Goal: Transaction & Acquisition: Purchase product/service

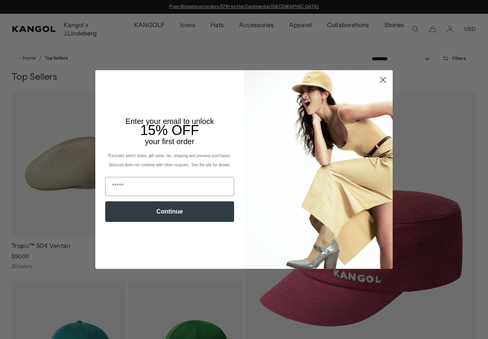
click at [382, 78] on icon "Close dialog" at bounding box center [382, 79] width 5 height 5
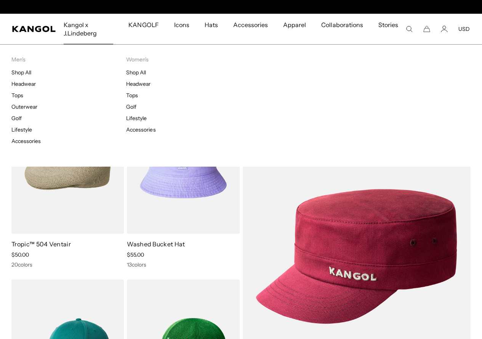
scroll to position [0, 157]
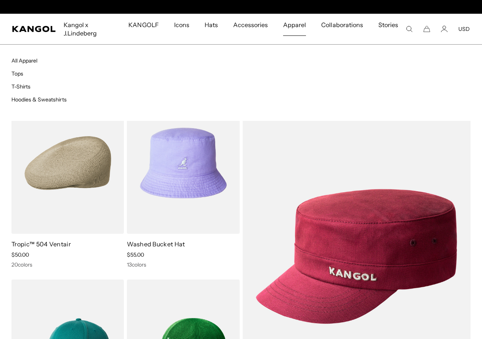
scroll to position [0, 157]
click at [297, 26] on span "Apparel" at bounding box center [294, 25] width 23 height 22
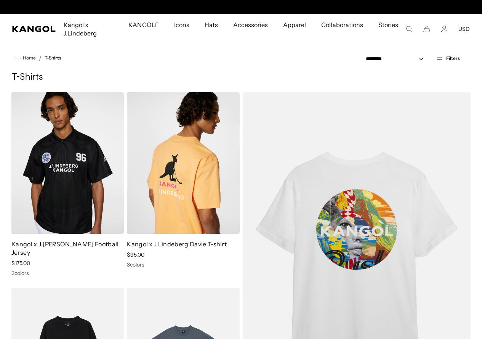
scroll to position [0, 157]
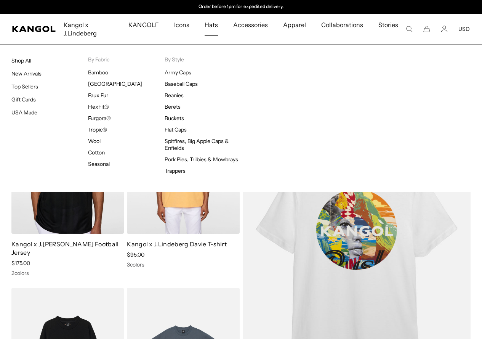
click at [217, 30] on span "Hats" at bounding box center [211, 25] width 13 height 22
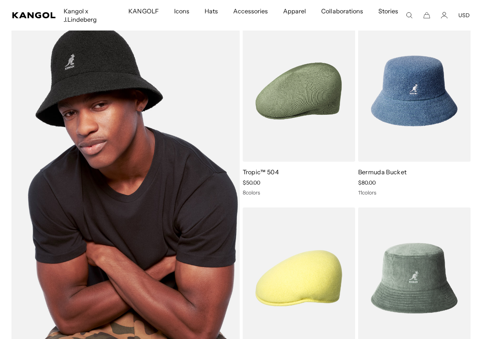
click at [116, 142] on img at bounding box center [125, 184] width 228 height 328
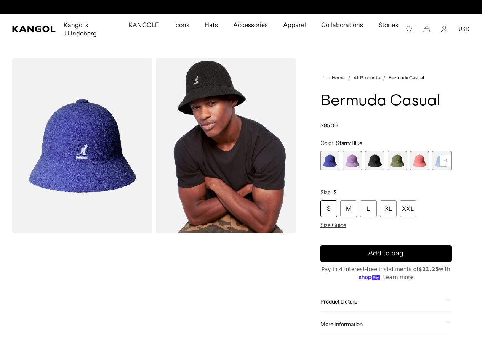
scroll to position [0, 157]
click at [392, 170] on span "4 of 12" at bounding box center [396, 160] width 19 height 19
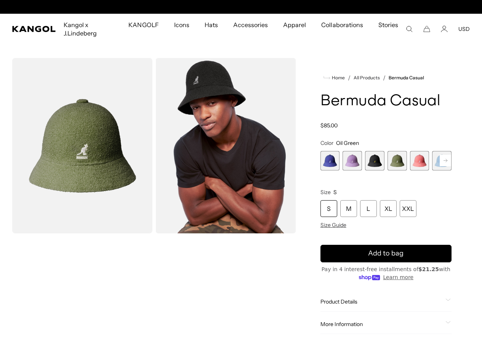
scroll to position [0, 157]
click at [373, 170] on span "3 of 12" at bounding box center [374, 160] width 19 height 19
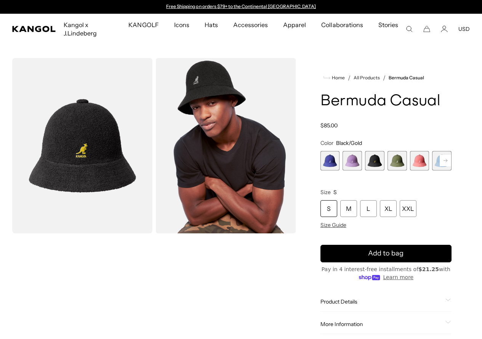
click at [440, 166] on rect at bounding box center [445, 160] width 11 height 11
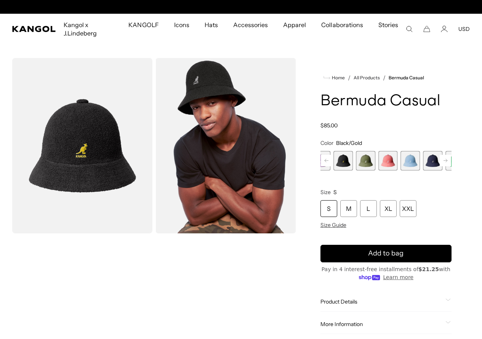
scroll to position [0, 157]
click at [423, 170] on span "7 of 12" at bounding box center [432, 160] width 19 height 19
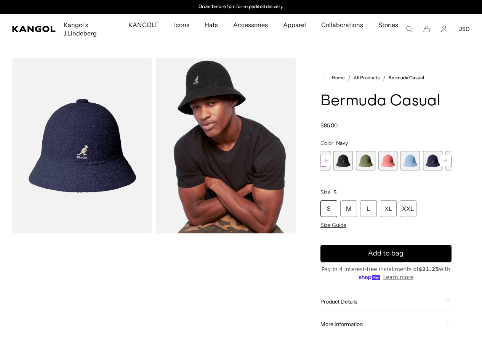
click at [440, 166] on rect at bounding box center [445, 160] width 11 height 11
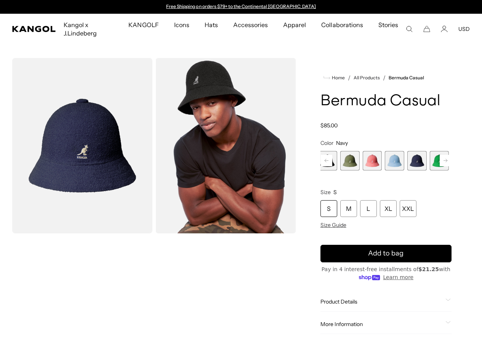
click at [443, 162] on icon at bounding box center [445, 160] width 4 height 3
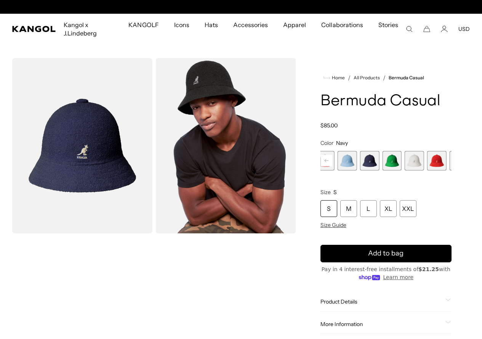
scroll to position [0, 157]
click at [449, 170] on span "11 of 12" at bounding box center [458, 160] width 19 height 19
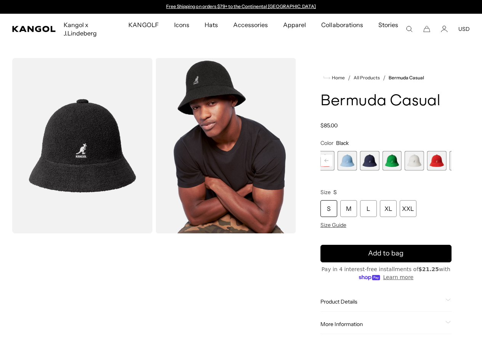
click at [59, 131] on img "Gallery Viewer" at bounding box center [82, 145] width 140 height 175
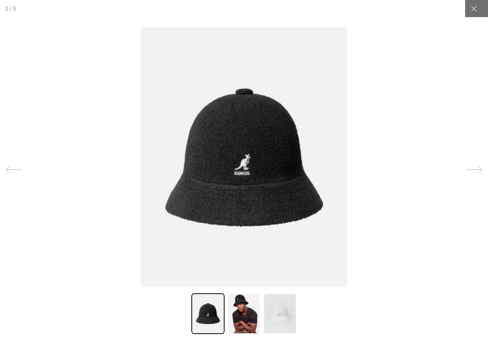
click at [237, 319] on img at bounding box center [243, 313] width 33 height 41
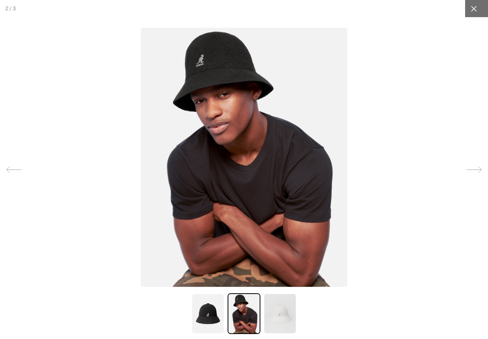
click at [470, 12] on icon at bounding box center [474, 9] width 8 height 8
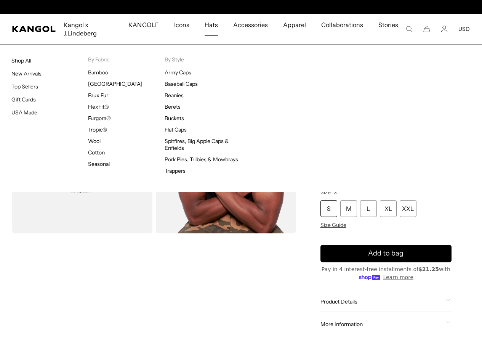
scroll to position [0, 157]
click at [218, 23] on span "Hats" at bounding box center [211, 25] width 13 height 22
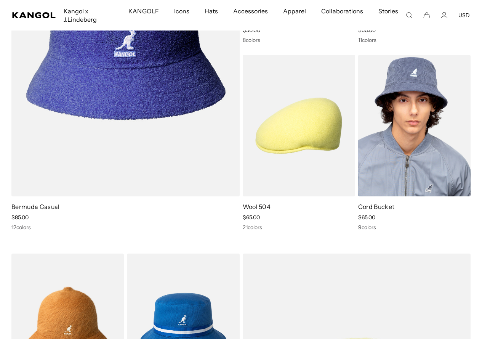
click at [377, 132] on img at bounding box center [414, 125] width 112 height 141
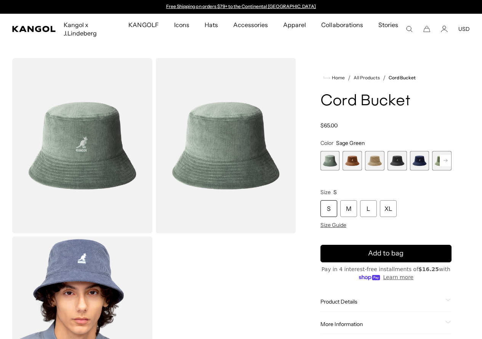
click at [410, 162] on span "5 of 9" at bounding box center [419, 160] width 19 height 19
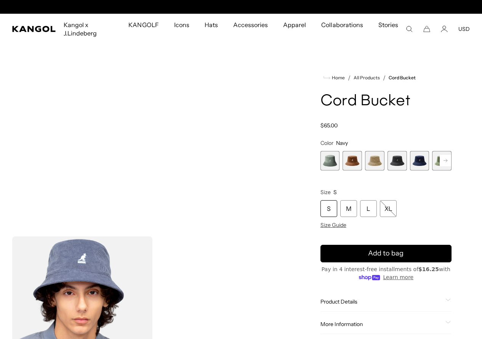
scroll to position [0, 157]
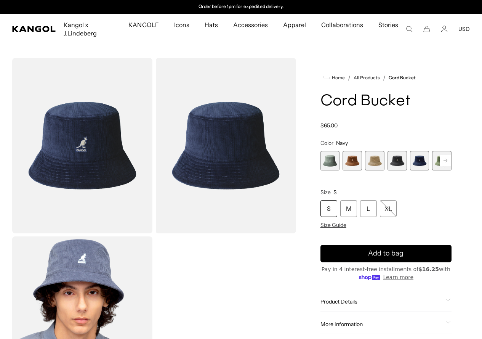
click at [396, 158] on span "4 of 9" at bounding box center [396, 160] width 19 height 19
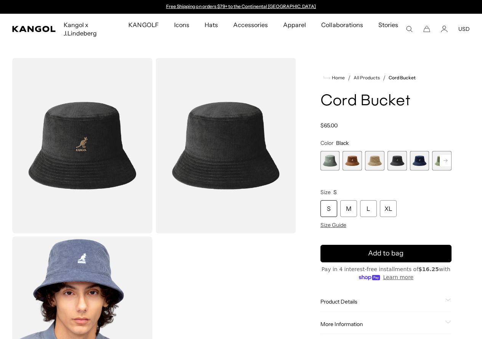
click at [440, 161] on rect at bounding box center [445, 160] width 11 height 11
click at [440, 159] on rect at bounding box center [445, 160] width 11 height 11
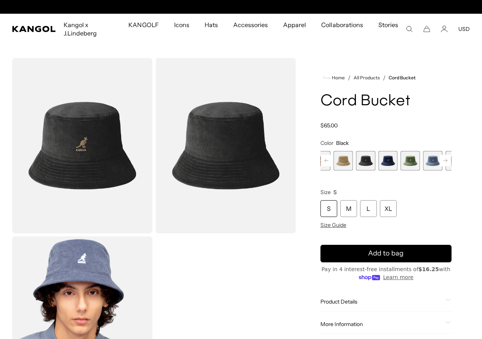
scroll to position [0, 157]
click at [440, 162] on rect at bounding box center [445, 160] width 11 height 11
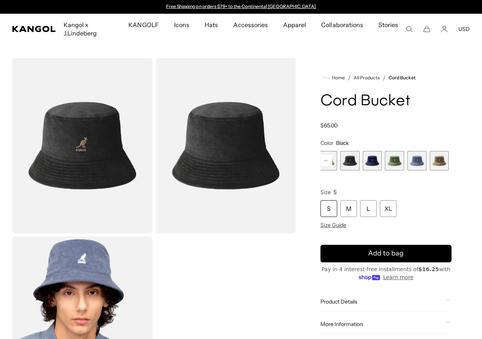
click at [452, 160] on span "9 of 9" at bounding box center [461, 160] width 19 height 19
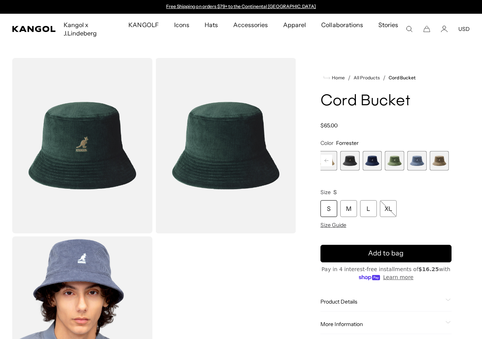
click at [430, 156] on span "8 of 9" at bounding box center [439, 160] width 19 height 19
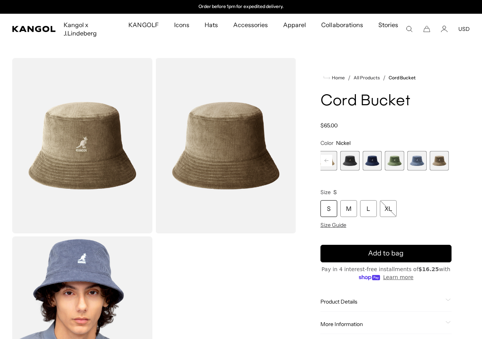
click at [407, 161] on span "7 of 9" at bounding box center [416, 160] width 19 height 19
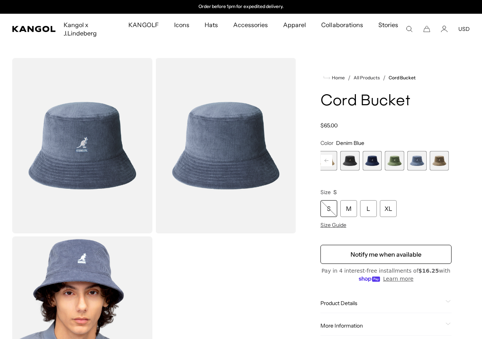
drag, startPoint x: 378, startPoint y: 154, endPoint x: 373, endPoint y: 150, distance: 6.3
click at [385, 153] on span "6 of 9" at bounding box center [394, 160] width 19 height 19
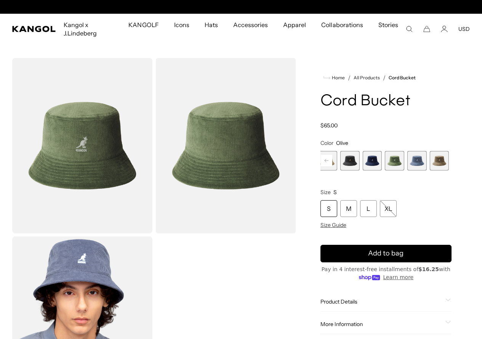
click at [362, 158] on span "5 of 9" at bounding box center [371, 160] width 19 height 19
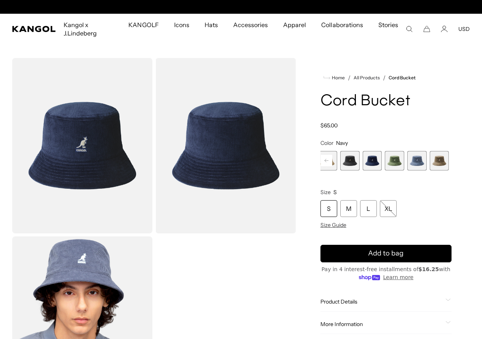
click at [332, 158] on rect at bounding box center [326, 160] width 11 height 11
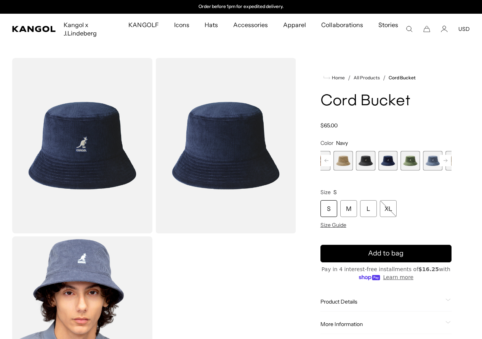
click at [365, 160] on span "4 of 9" at bounding box center [365, 160] width 19 height 19
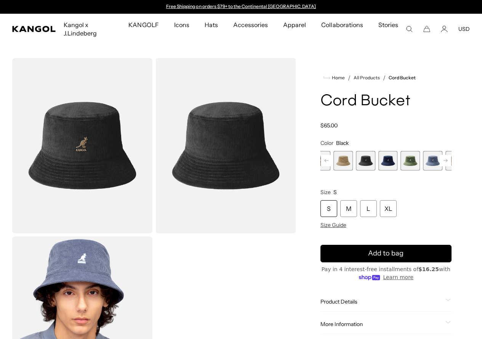
click at [378, 158] on span "5 of 9" at bounding box center [387, 160] width 19 height 19
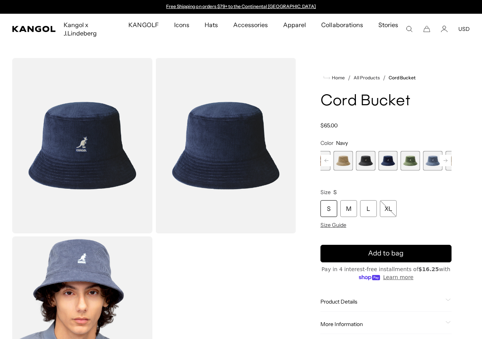
click at [332, 161] on rect at bounding box center [326, 160] width 11 height 11
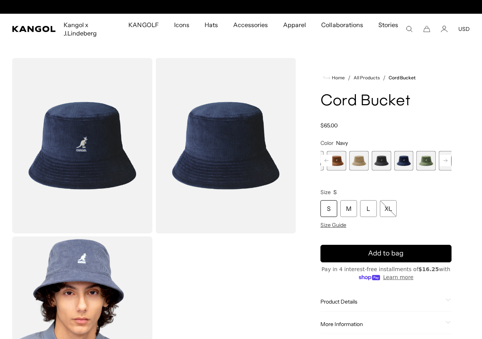
click at [361, 160] on span "3 of 9" at bounding box center [358, 160] width 19 height 19
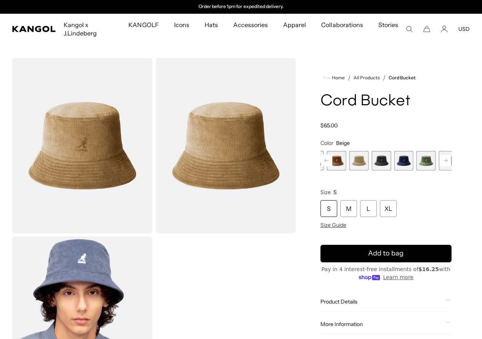
click at [332, 157] on rect at bounding box center [326, 160] width 11 height 11
click at [347, 157] on div "Previous Next Sage Green Variant sold out or unavailable Wood Variant sold out …" at bounding box center [385, 160] width 131 height 19
click at [340, 157] on span "1 of 9" at bounding box center [329, 160] width 19 height 19
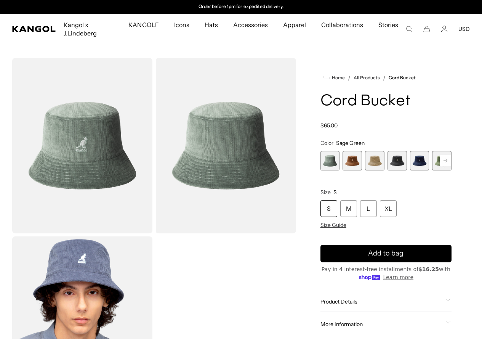
click at [358, 158] on span "2 of 9" at bounding box center [351, 160] width 19 height 19
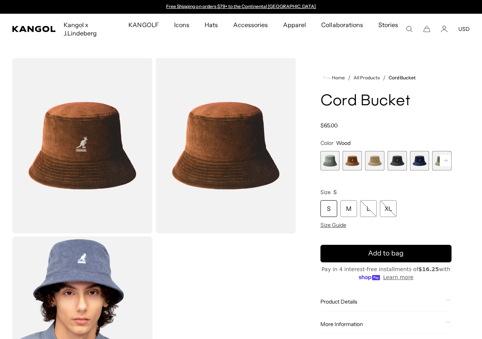
click at [402, 158] on div "Sage Green Variant sold out or unavailable Wood Variant sold out or unavailable…" at bounding box center [385, 160] width 131 height 19
click at [410, 158] on span "5 of 9" at bounding box center [419, 160] width 19 height 19
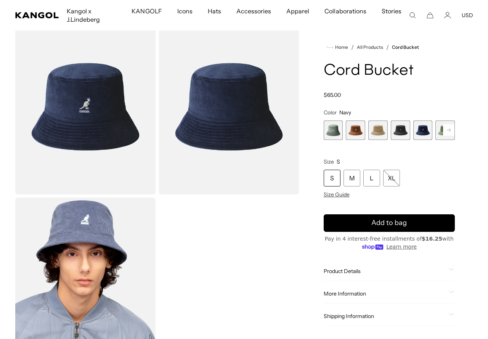
scroll to position [76, 0]
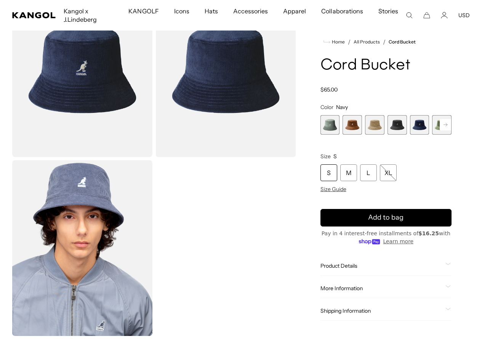
click at [393, 129] on span "4 of 9" at bounding box center [396, 124] width 19 height 19
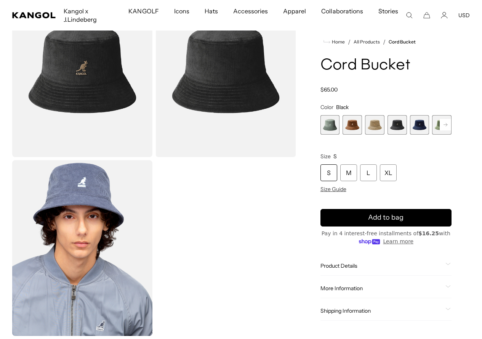
click at [253, 50] on img "Gallery Viewer" at bounding box center [225, 69] width 140 height 175
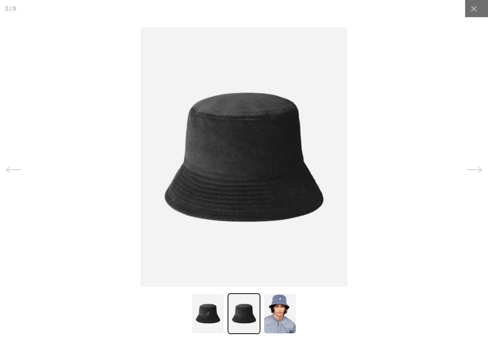
scroll to position [0, 157]
click at [208, 307] on img at bounding box center [207, 313] width 33 height 41
click at [270, 322] on img at bounding box center [279, 313] width 33 height 41
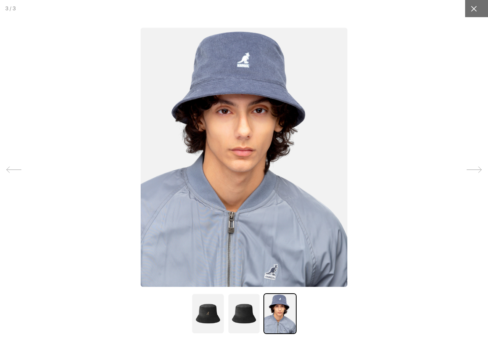
click at [470, 11] on icon at bounding box center [474, 9] width 8 height 8
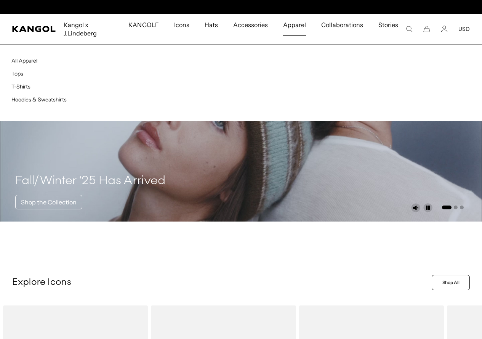
scroll to position [0, 157]
click at [299, 24] on span "Apparel" at bounding box center [294, 25] width 23 height 22
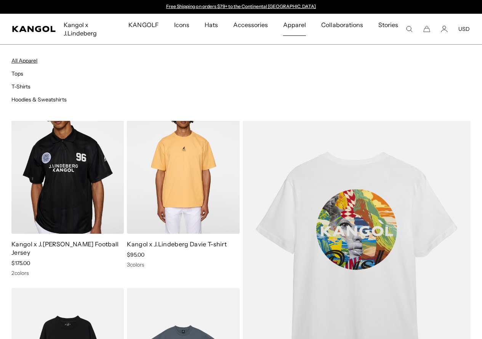
click at [34, 59] on link "All Apparel" at bounding box center [24, 60] width 26 height 7
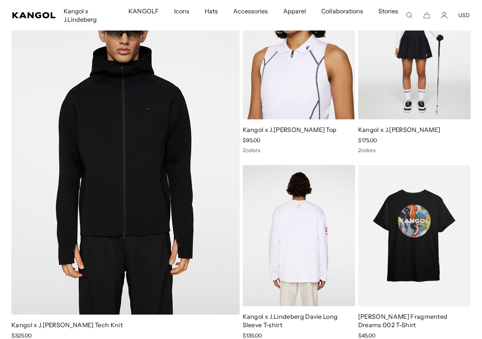
scroll to position [0, 157]
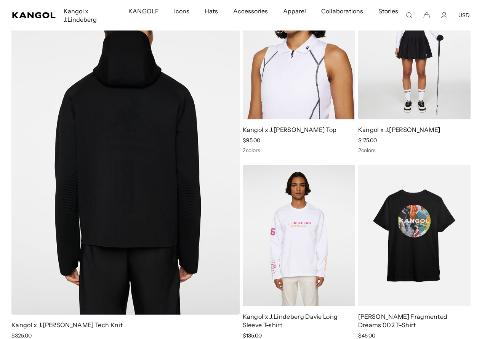
click at [175, 181] on img at bounding box center [125, 146] width 228 height 336
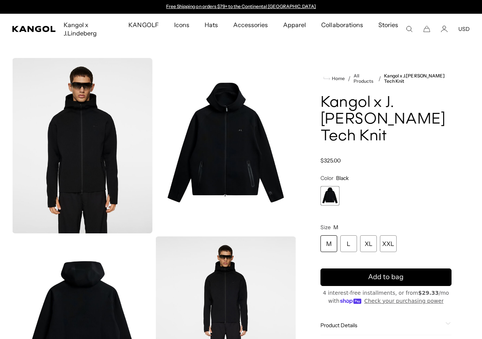
click at [219, 122] on img "Gallery Viewer" at bounding box center [225, 145] width 140 height 175
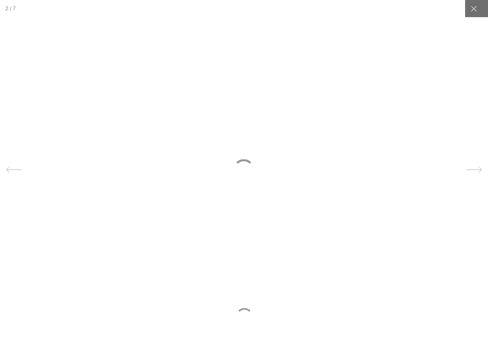
scroll to position [0, 157]
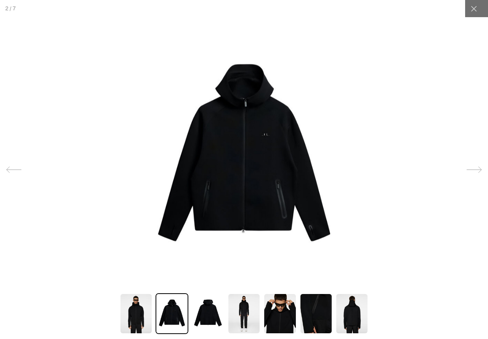
click at [266, 133] on img at bounding box center [244, 157] width 207 height 259
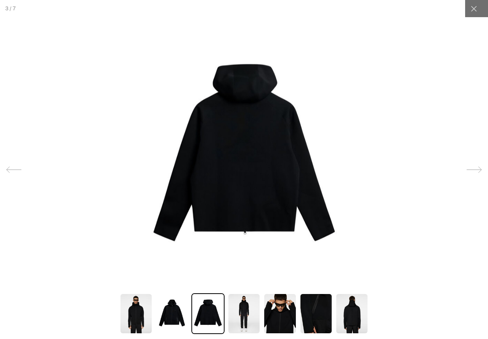
click at [264, 133] on img at bounding box center [244, 157] width 207 height 259
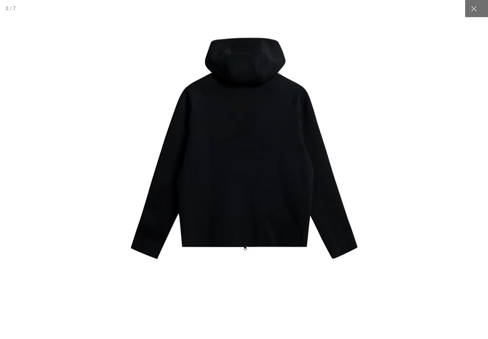
scroll to position [0, 0]
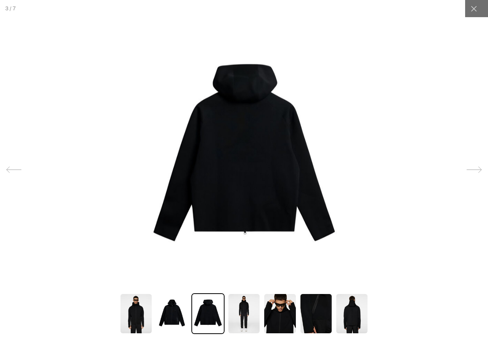
click at [165, 313] on img at bounding box center [171, 313] width 33 height 41
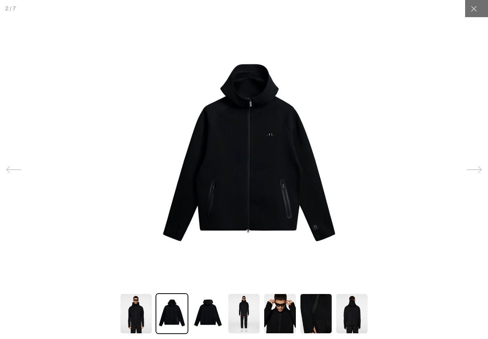
click at [270, 133] on img at bounding box center [249, 157] width 207 height 259
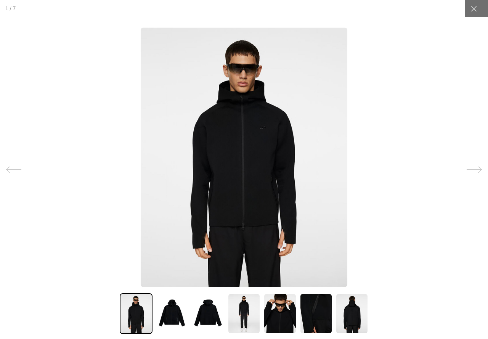
scroll to position [0, 0]
click at [277, 148] on img at bounding box center [244, 157] width 206 height 259
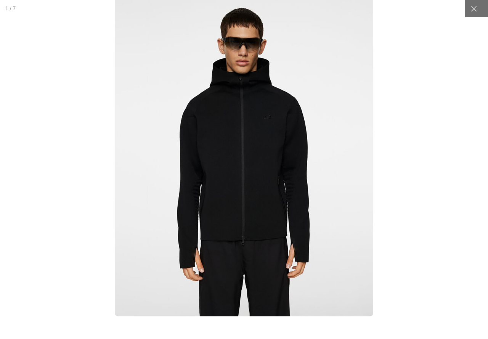
click at [277, 148] on img at bounding box center [244, 154] width 258 height 324
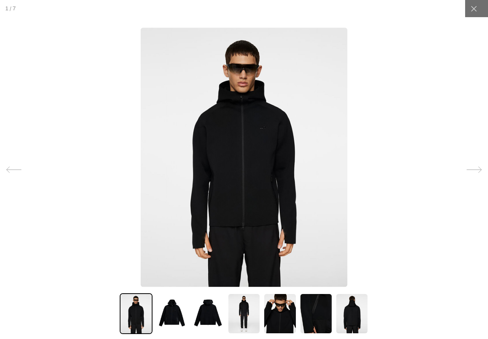
click at [323, 310] on img at bounding box center [315, 313] width 33 height 41
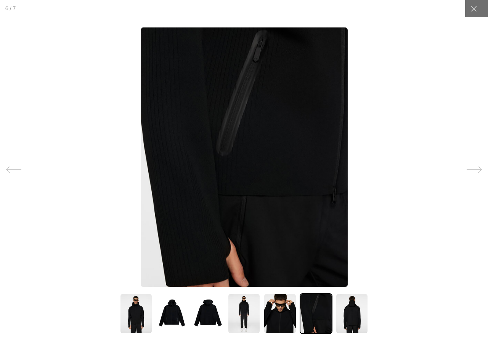
scroll to position [0, 157]
click at [347, 315] on img at bounding box center [351, 313] width 33 height 41
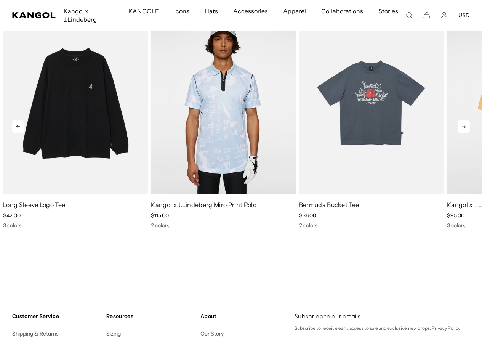
click at [467, 133] on icon at bounding box center [463, 126] width 12 height 12
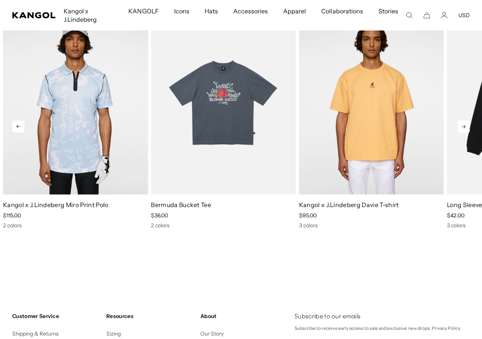
scroll to position [0, 157]
click at [466, 133] on icon at bounding box center [463, 126] width 12 height 12
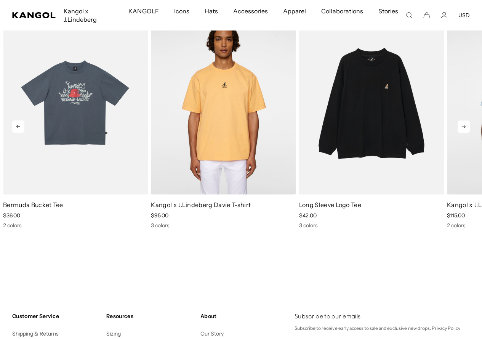
click at [466, 133] on icon at bounding box center [463, 126] width 12 height 12
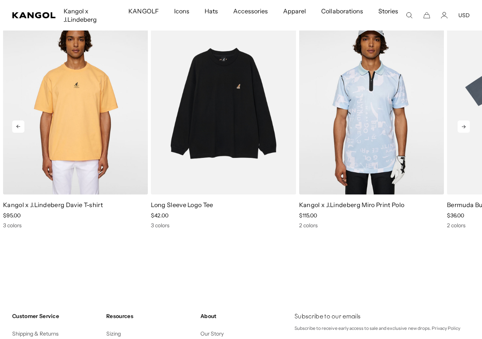
click at [466, 133] on icon at bounding box center [463, 126] width 12 height 12
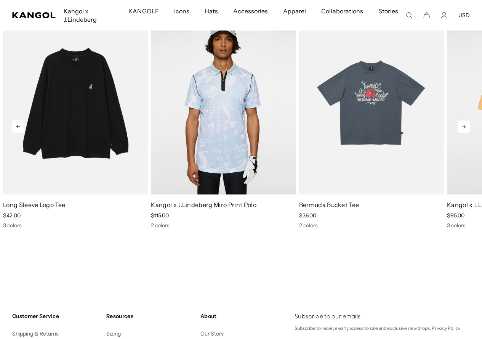
scroll to position [0, 0]
click at [466, 133] on icon at bounding box center [463, 126] width 12 height 12
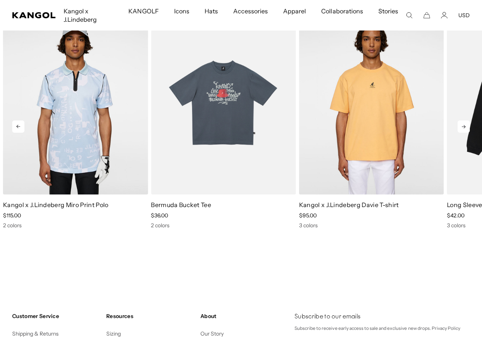
click at [466, 133] on icon at bounding box center [463, 126] width 12 height 12
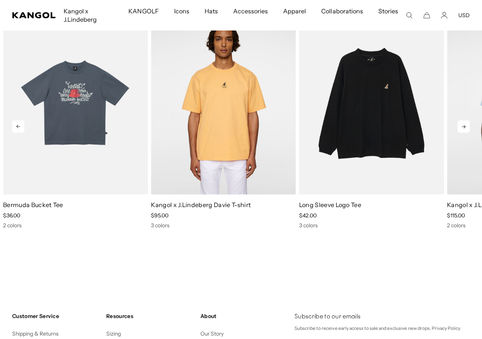
click at [466, 133] on icon at bounding box center [463, 126] width 12 height 12
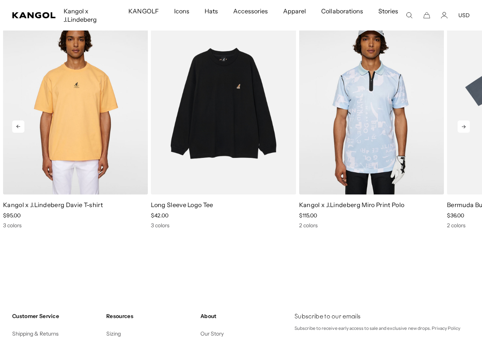
click at [466, 133] on icon at bounding box center [463, 126] width 12 height 12
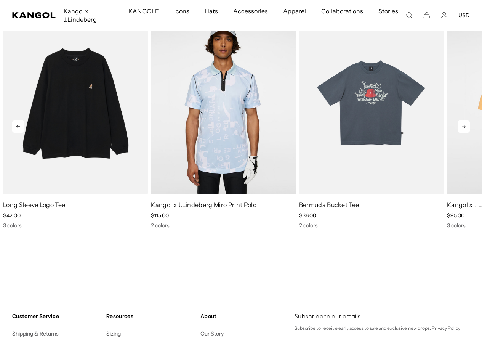
click at [466, 133] on icon at bounding box center [463, 126] width 12 height 12
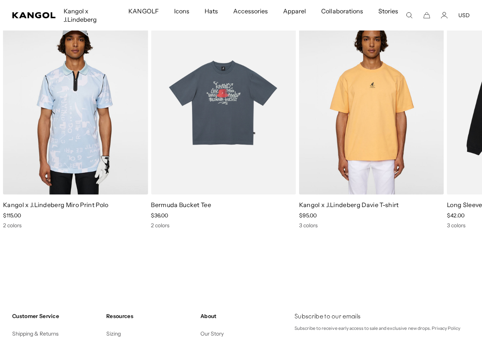
scroll to position [0, 157]
